Goal: Understand process/instructions: Learn about a topic

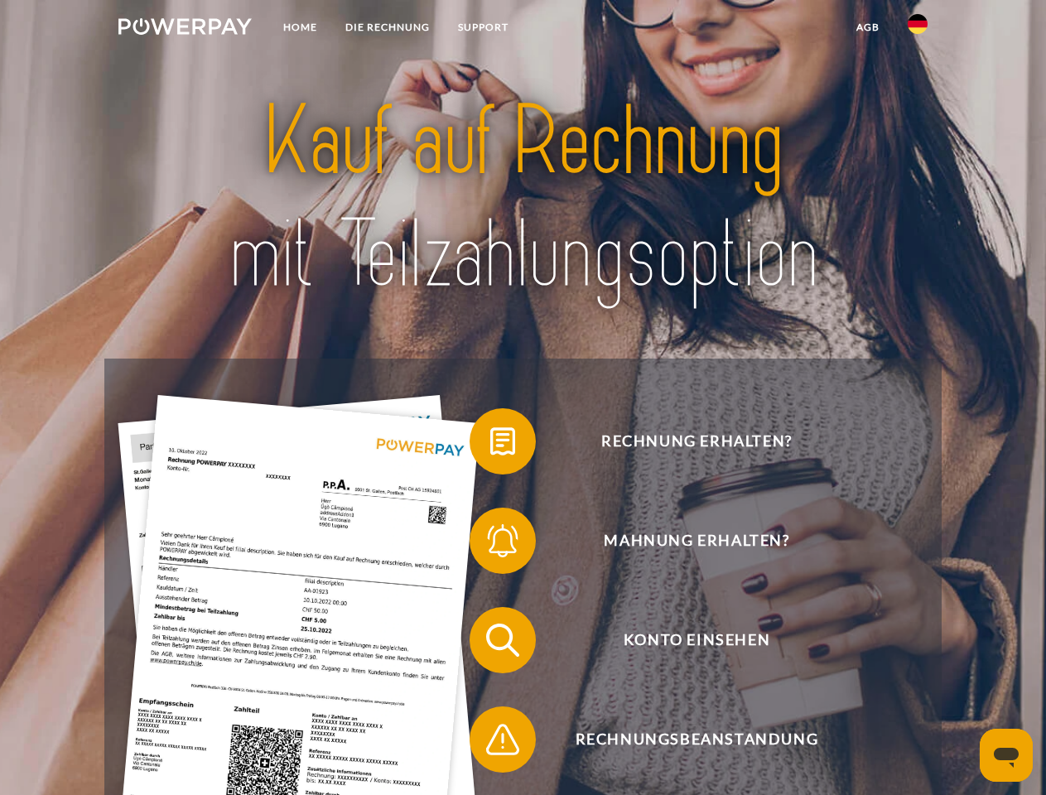
click at [185, 29] on img at bounding box center [184, 26] width 133 height 17
click at [917, 29] on img at bounding box center [917, 24] width 20 height 20
click at [867, 27] on link "agb" at bounding box center [867, 27] width 51 height 30
click at [490, 445] on span at bounding box center [477, 441] width 83 height 83
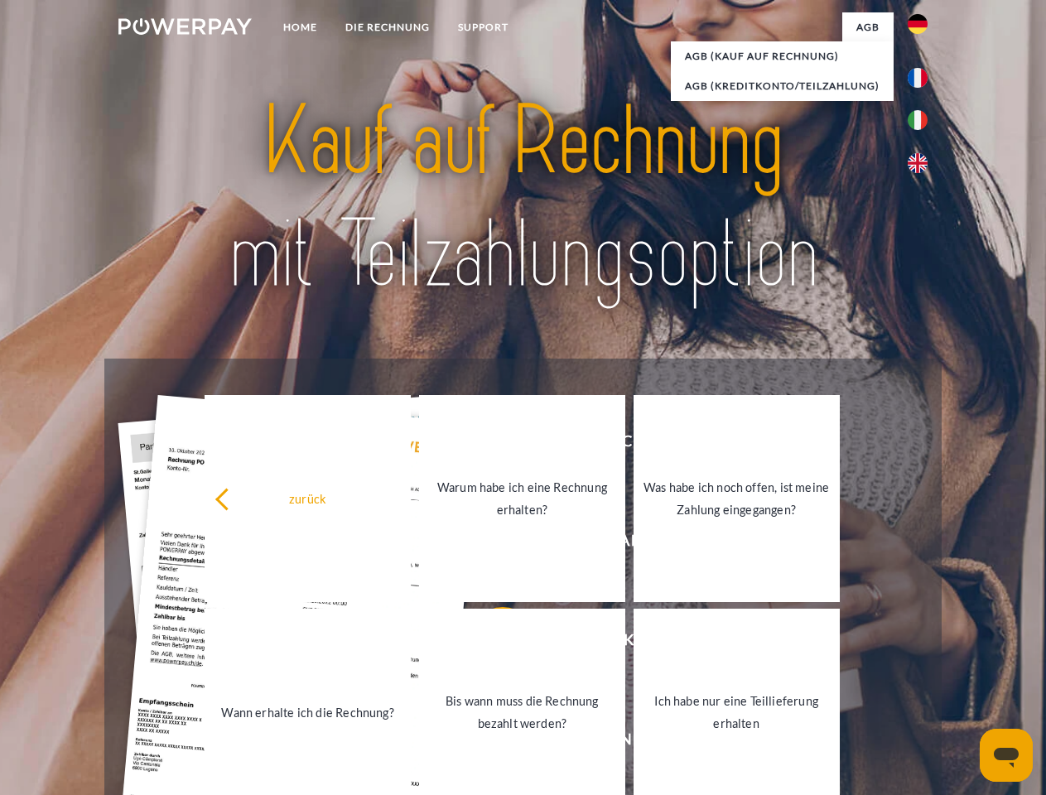
click at [490, 643] on span at bounding box center [477, 640] width 83 height 83
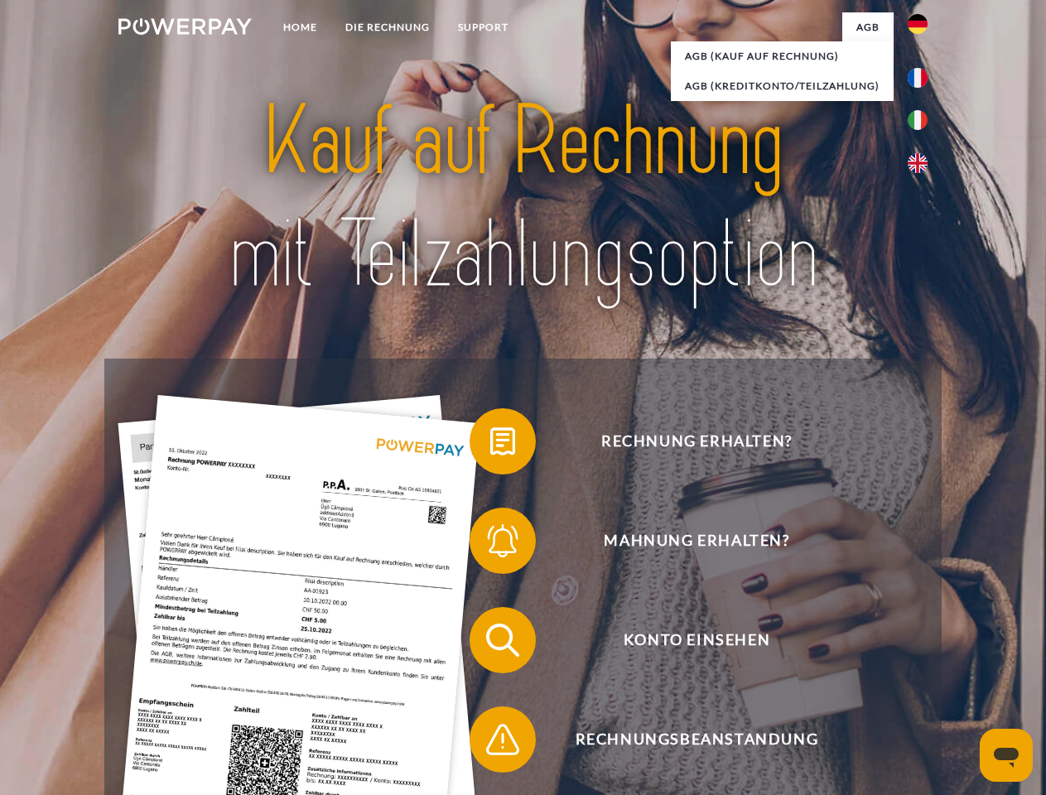
click at [490, 743] on span at bounding box center [477, 739] width 83 height 83
click at [1006, 755] on icon "Messaging-Fenster öffnen" at bounding box center [1006, 758] width 25 height 20
